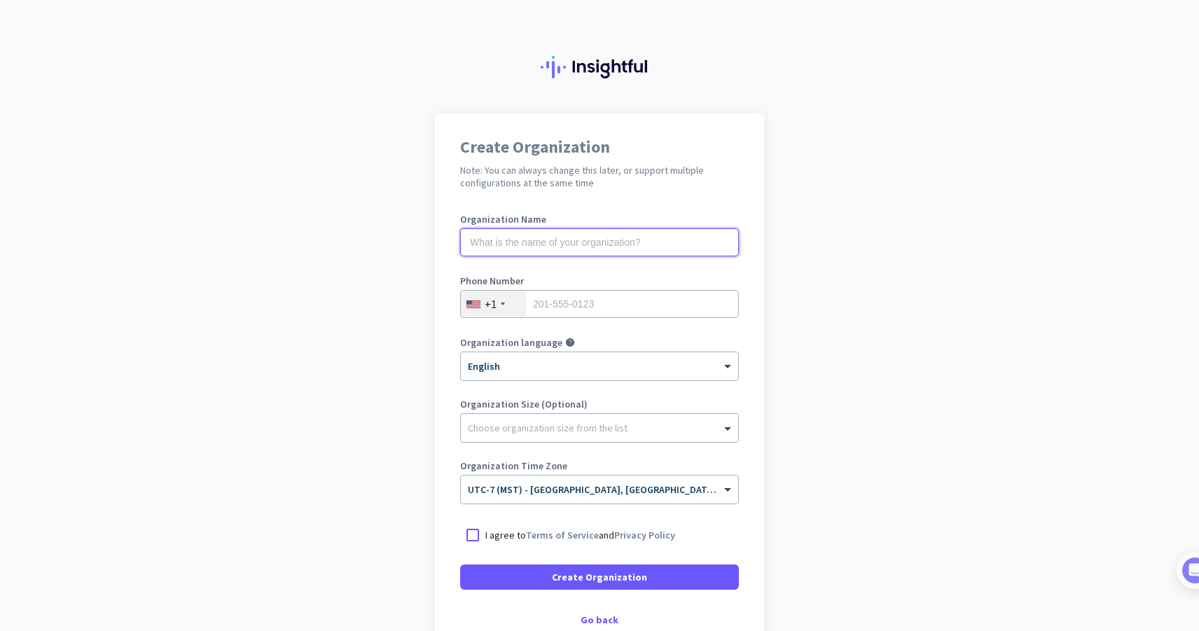
click at [613, 242] on input "text" at bounding box center [599, 242] width 279 height 28
click at [907, 198] on app-onboarding-organization "Create Organization Note: You can always change this later, or support multiple…" at bounding box center [599, 416] width 1199 height 606
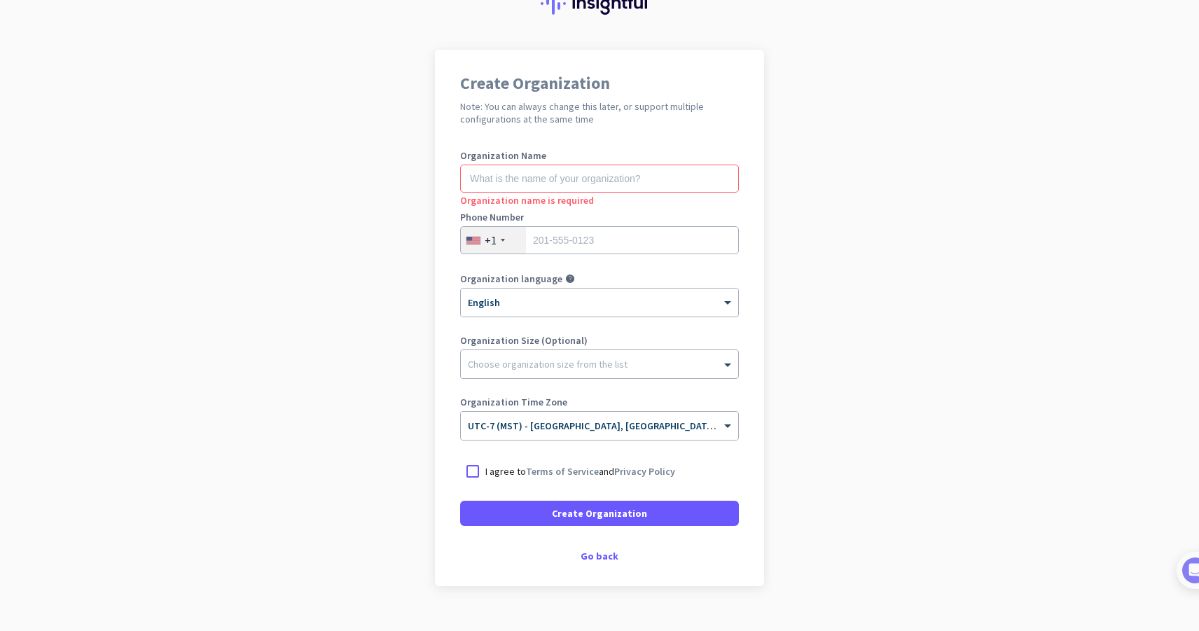
scroll to position [89, 0]
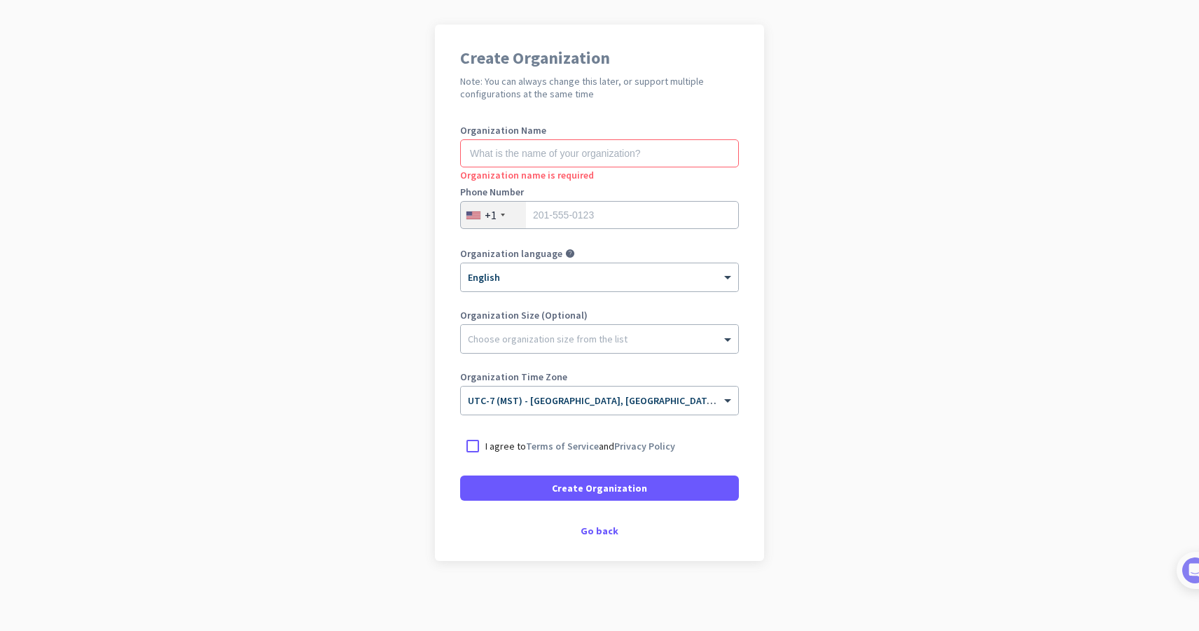
click at [587, 515] on div "Create Organization Note: You can always change this later, or support multiple…" at bounding box center [599, 293] width 329 height 536
click at [592, 526] on div "Go back" at bounding box center [599, 531] width 279 height 10
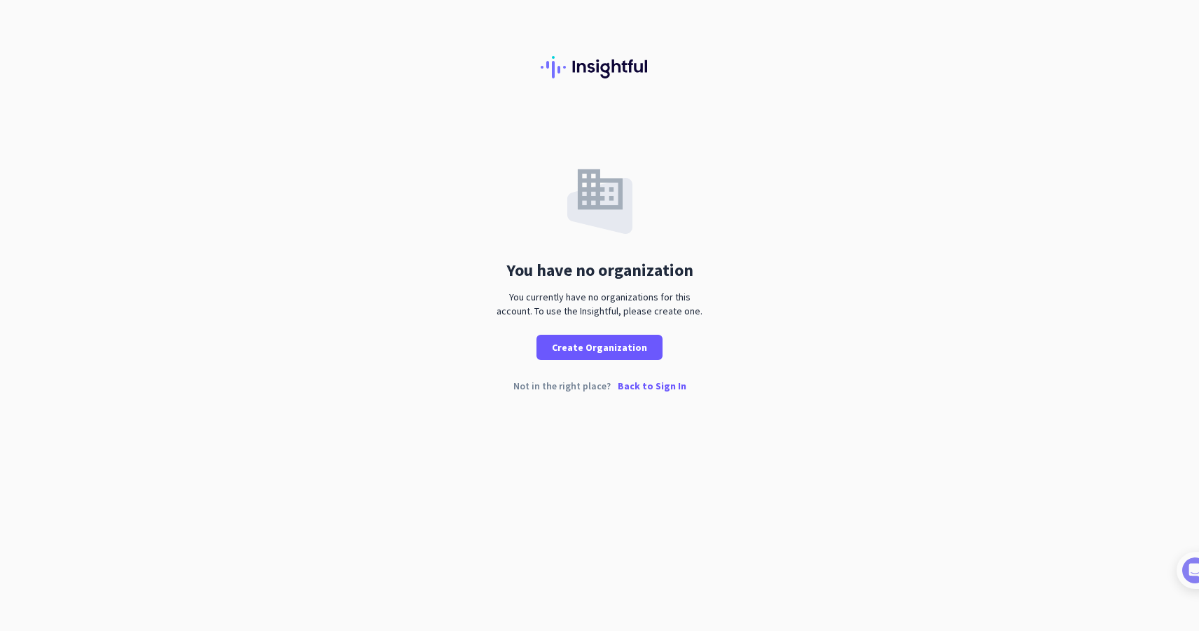
click at [649, 384] on p "Back to Sign In" at bounding box center [652, 386] width 69 height 10
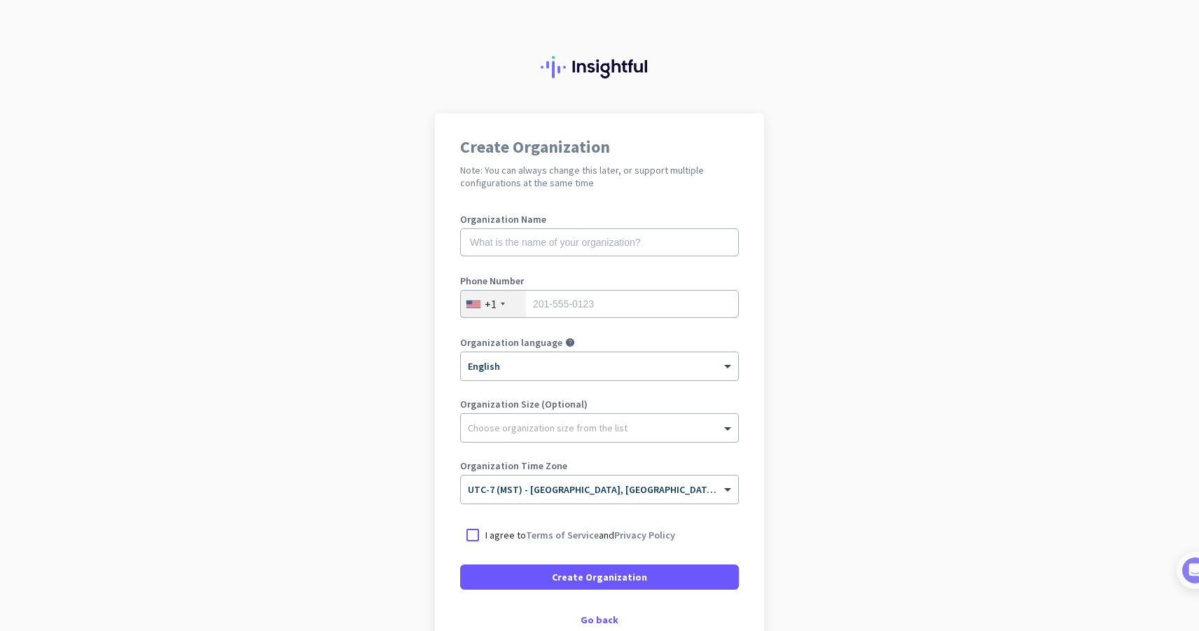
click at [569, 64] on img at bounding box center [600, 67] width 118 height 22
click at [550, 64] on img at bounding box center [600, 67] width 118 height 22
